Goal: Find contact information: Find contact information

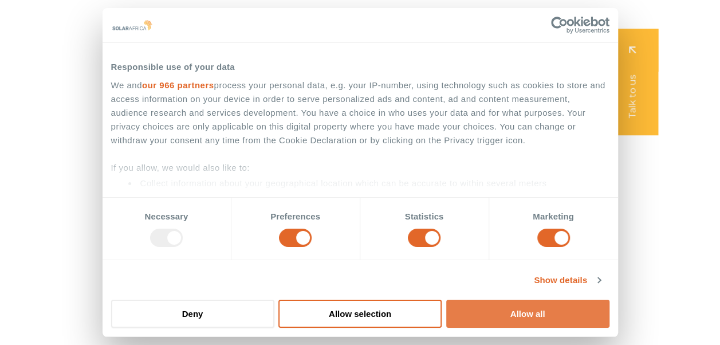
click at [543, 308] on button "Allow all" at bounding box center [527, 313] width 163 height 28
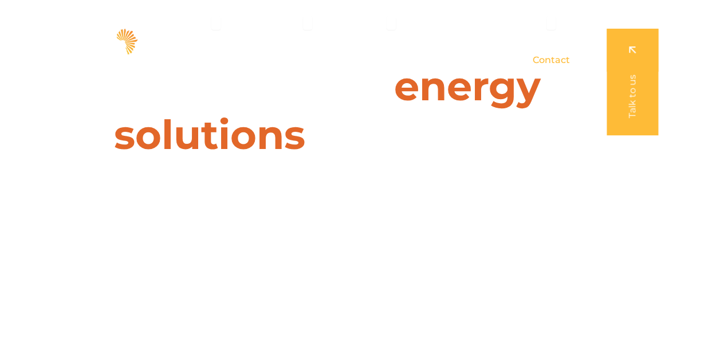
click at [552, 61] on span "Contact" at bounding box center [550, 60] width 37 height 14
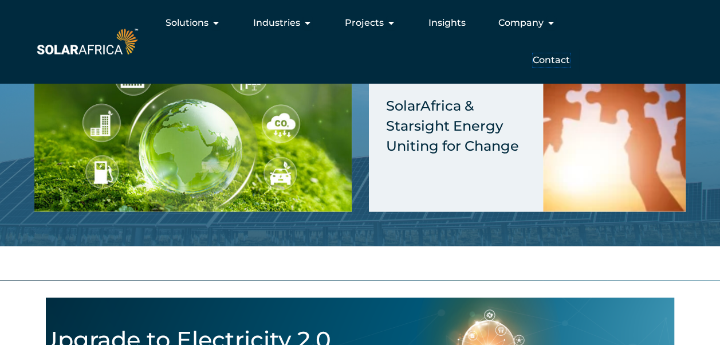
scroll to position [2977, 0]
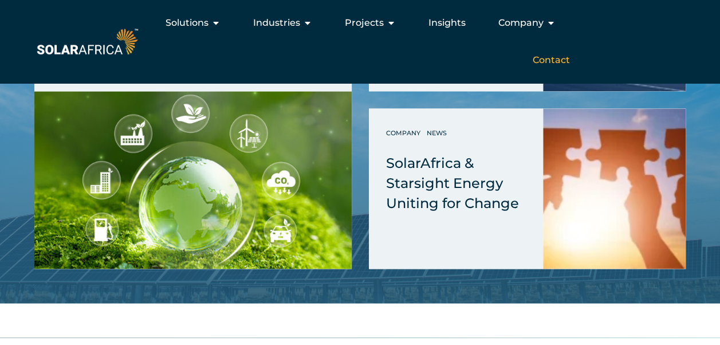
click at [543, 57] on span "Contact" at bounding box center [550, 60] width 37 height 14
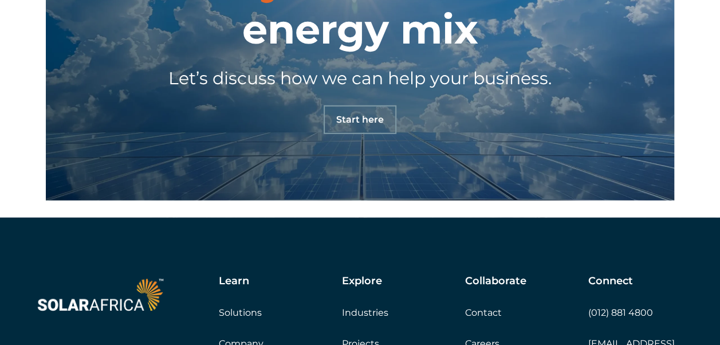
scroll to position [3847, 0]
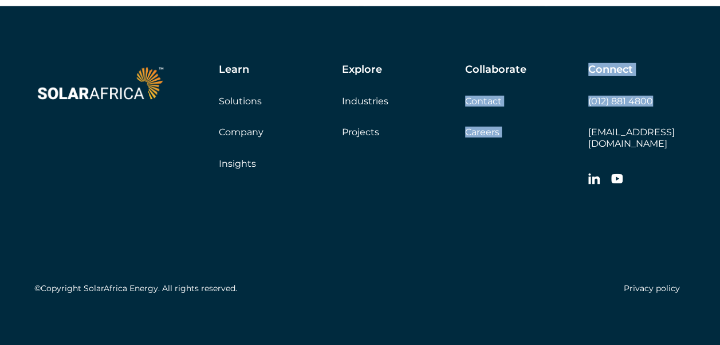
drag, startPoint x: 663, startPoint y: 100, endPoint x: 586, endPoint y: 99, distance: 76.7
click at [586, 99] on div "Learn Solutions Company Insights Explore Industries Projects Collaborate Contac…" at bounding box center [434, 128] width 501 height 128
drag, startPoint x: 586, startPoint y: 99, endPoint x: 663, endPoint y: 85, distance: 78.6
click at [663, 85] on div "Connect (012) 881 4800 [EMAIL_ADDRESS][DOMAIN_NAME]" at bounding box center [636, 128] width 97 height 128
click at [664, 94] on div "Connect (012) 881 4800 [EMAIL_ADDRESS][DOMAIN_NAME]" at bounding box center [636, 128] width 97 height 128
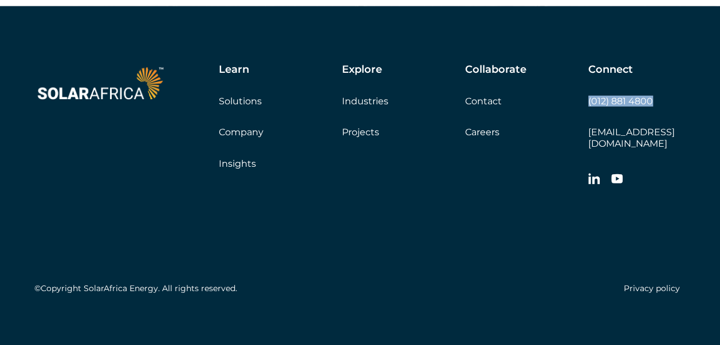
drag, startPoint x: 654, startPoint y: 98, endPoint x: 589, endPoint y: 102, distance: 65.3
click at [589, 102] on div "Connect (012) 881 4800 [EMAIL_ADDRESS][DOMAIN_NAME]" at bounding box center [636, 128] width 97 height 128
drag, startPoint x: 589, startPoint y: 103, endPoint x: 594, endPoint y: 100, distance: 5.9
copy link "(012) 881 4800"
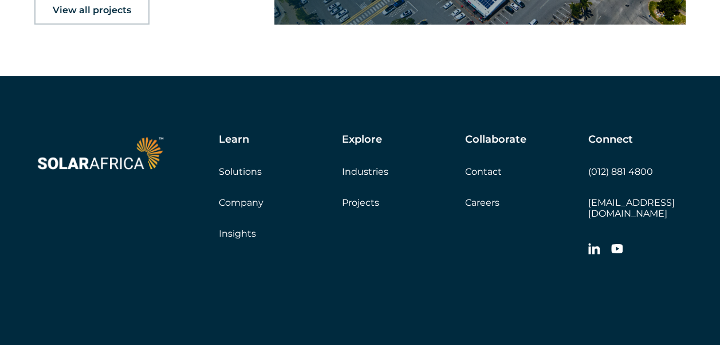
scroll to position [1920, 0]
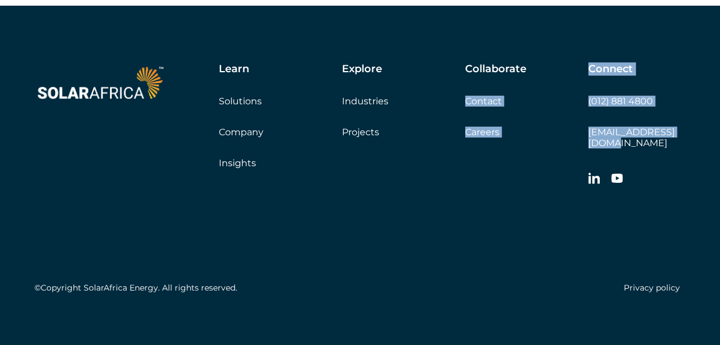
drag, startPoint x: 687, startPoint y: 129, endPoint x: 587, endPoint y: 129, distance: 99.6
click at [587, 128] on div "Learn Solutions Company Insights Explore Industries Projects Collaborate Contac…" at bounding box center [360, 181] width 720 height 350
drag, startPoint x: 587, startPoint y: 129, endPoint x: 569, endPoint y: 142, distance: 22.2
click at [568, 141] on div "Learn Solutions Company Insights Explore Industries Projects Collaborate Contac…" at bounding box center [434, 127] width 501 height 128
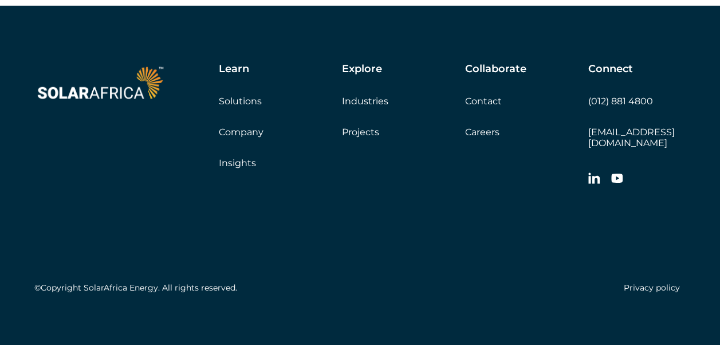
click at [670, 156] on div "Connect (012) 881 4800 [EMAIL_ADDRESS][DOMAIN_NAME]" at bounding box center [636, 127] width 97 height 128
drag, startPoint x: 688, startPoint y: 133, endPoint x: 588, endPoint y: 133, distance: 99.6
click at [588, 133] on div "Learn Solutions Company Insights Explore Industries Projects Collaborate Contac…" at bounding box center [360, 181] width 720 height 350
copy link "[EMAIL_ADDRESS][DOMAIN_NAME]"
